Goal: Task Accomplishment & Management: Complete application form

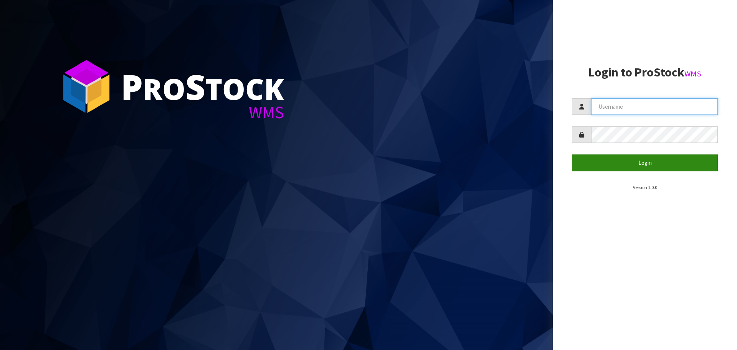
type input "[PERSON_NAME][EMAIL_ADDRESS][DOMAIN_NAME]"
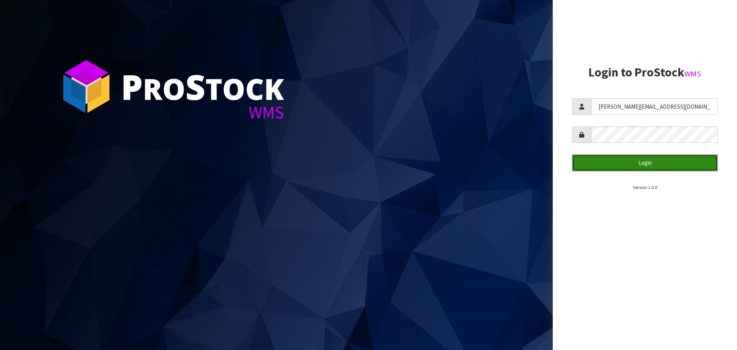
click at [629, 161] on button "Login" at bounding box center [645, 162] width 146 height 17
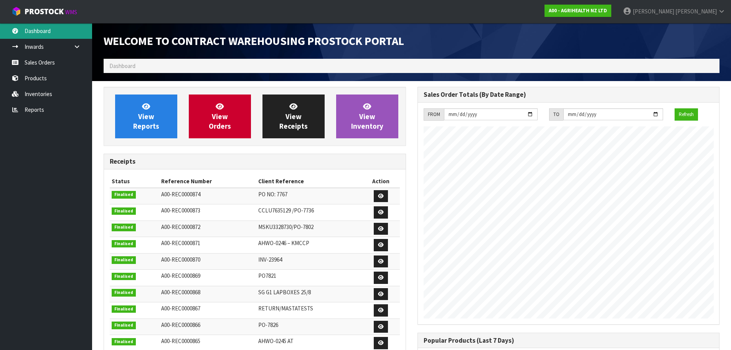
scroll to position [426, 314]
click at [22, 58] on link "Sales Orders" at bounding box center [46, 63] width 92 height 16
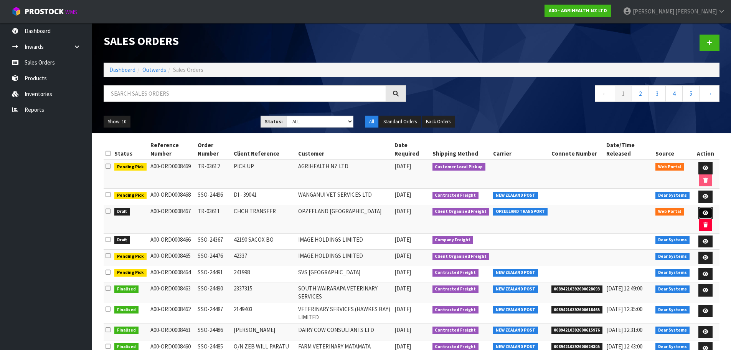
click at [709, 212] on link at bounding box center [706, 213] width 14 height 12
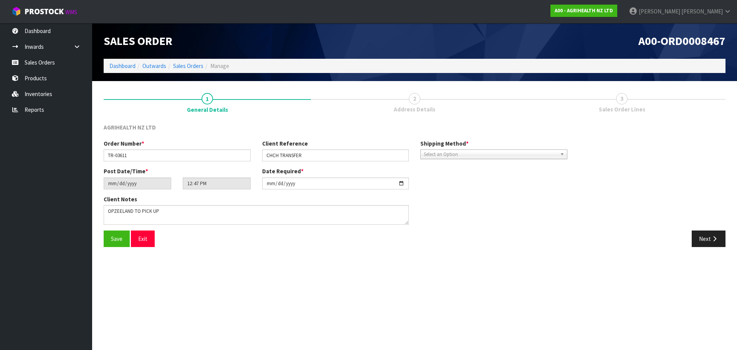
click at [610, 98] on link "3 Sales Order Lines" at bounding box center [621, 102] width 207 height 30
click at [712, 230] on div "AGRIHEALTH NZ LTD Order Number * TR-03611 Client Reference CHCH TRANSFER Shippi…" at bounding box center [415, 187] width 622 height 129
click at [713, 241] on icon "button" at bounding box center [714, 239] width 7 height 6
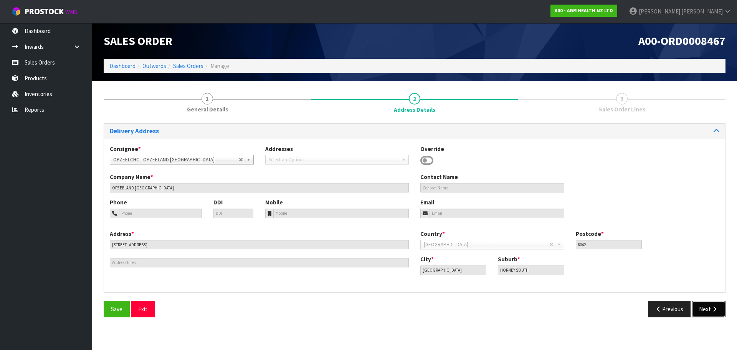
click at [704, 308] on button "Next" at bounding box center [709, 309] width 34 height 17
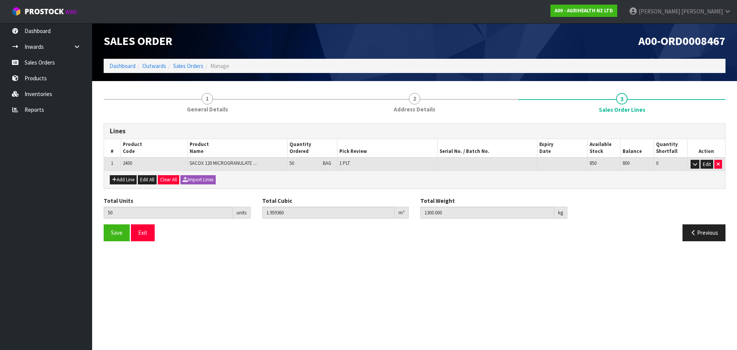
click at [118, 174] on div "Add Line Edit All Clear All Import Lines" at bounding box center [414, 178] width 621 height 17
click at [344, 169] on td "1 PLT" at bounding box center [387, 163] width 100 height 13
click at [367, 163] on td "1 PLT" at bounding box center [387, 163] width 100 height 13
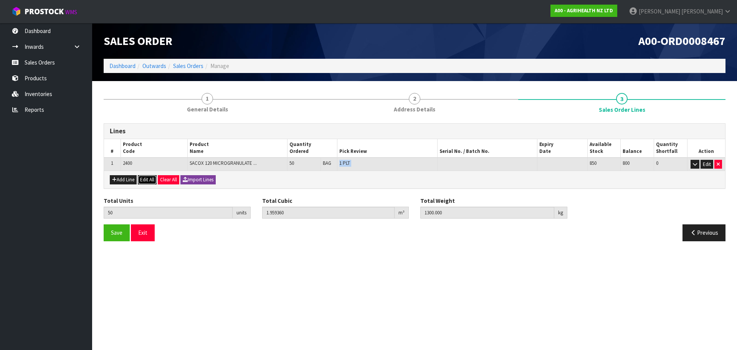
drag, startPoint x: 149, startPoint y: 179, endPoint x: 187, endPoint y: 176, distance: 38.1
click at [149, 179] on button "Edit All" at bounding box center [147, 179] width 19 height 9
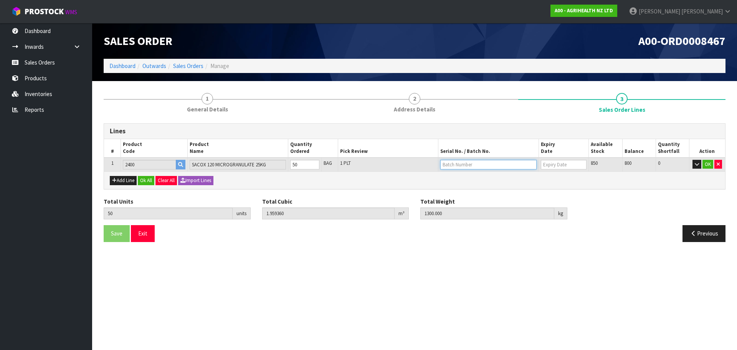
click at [459, 160] on input "text" at bounding box center [488, 165] width 96 height 10
click at [478, 177] on link "25060587182" at bounding box center [471, 177] width 61 height 10
type input "25060587182"
type input "[DATE]"
click at [147, 178] on button "Ok All" at bounding box center [146, 180] width 17 height 9
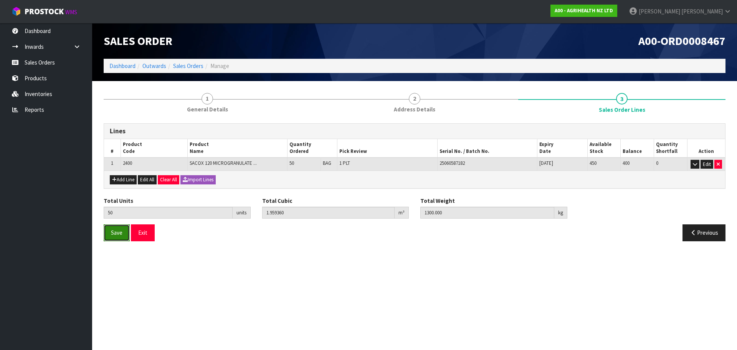
click at [120, 232] on span "Save" at bounding box center [117, 232] width 12 height 7
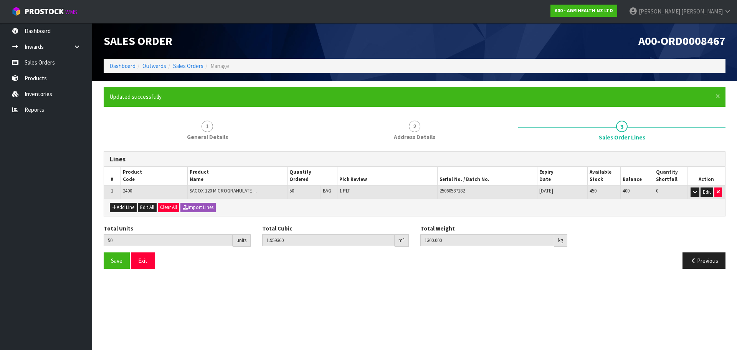
click at [195, 71] on ol "Dashboard Outwards Sales Orders Manage" at bounding box center [415, 66] width 622 height 14
click at [196, 62] on link "Sales Orders" at bounding box center [188, 65] width 30 height 7
